Goal: Task Accomplishment & Management: Use online tool/utility

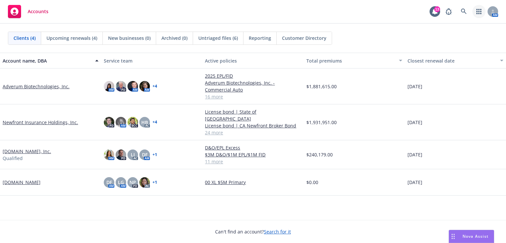
click at [480, 12] on icon "button" at bounding box center [478, 11] width 5 height 5
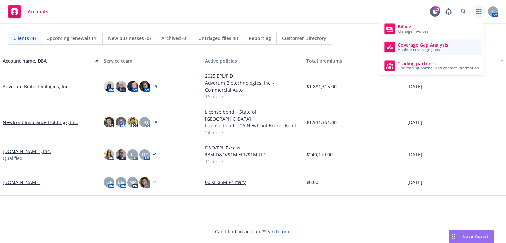
click at [451, 44] on link "Coverage Gap Analysis Analyze coverage gaps" at bounding box center [432, 47] width 100 height 16
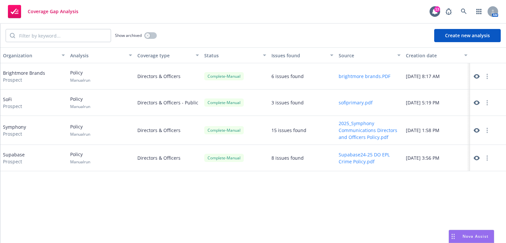
click at [476, 102] on icon at bounding box center [477, 103] width 6 height 6
